Goal: Communication & Community: Share content

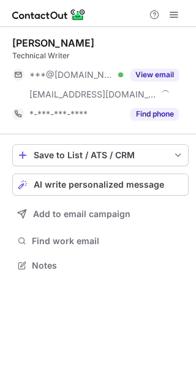
scroll to position [257, 196]
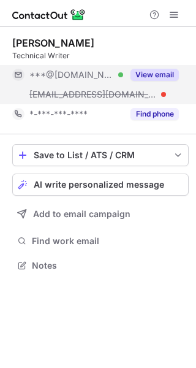
click at [169, 69] on button "View email" at bounding box center [155, 75] width 48 height 12
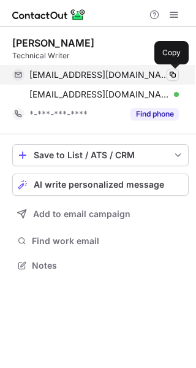
click at [172, 73] on span at bounding box center [173, 75] width 10 height 10
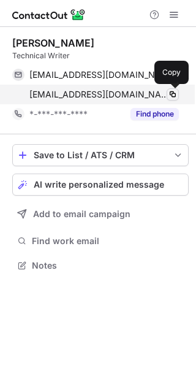
click at [167, 94] on button at bounding box center [173, 94] width 12 height 12
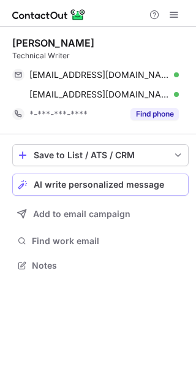
click at [130, 187] on span "AI write personalized message" at bounding box center [99, 185] width 131 height 10
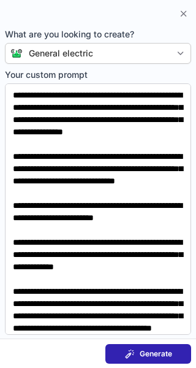
click at [141, 349] on span "Generate" at bounding box center [156, 354] width 32 height 10
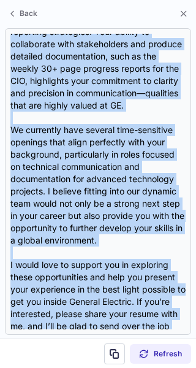
scroll to position [403, 0]
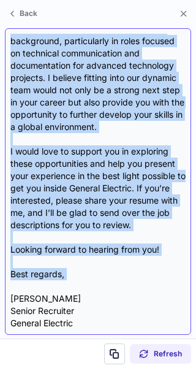
drag, startPoint x: 9, startPoint y: 110, endPoint x: 83, endPoint y: 284, distance: 189.7
click at [83, 284] on div "Subject: Exciting Opportunities at General Electric! Body: Hi {Candidate's Name…" at bounding box center [98, 181] width 186 height 306
copy div "L ipsu dolo sitamet conse adi elit! S'd EiUsmod, t Incidi Utlaboree do Magnaal …"
